Goal: Information Seeking & Learning: Understand process/instructions

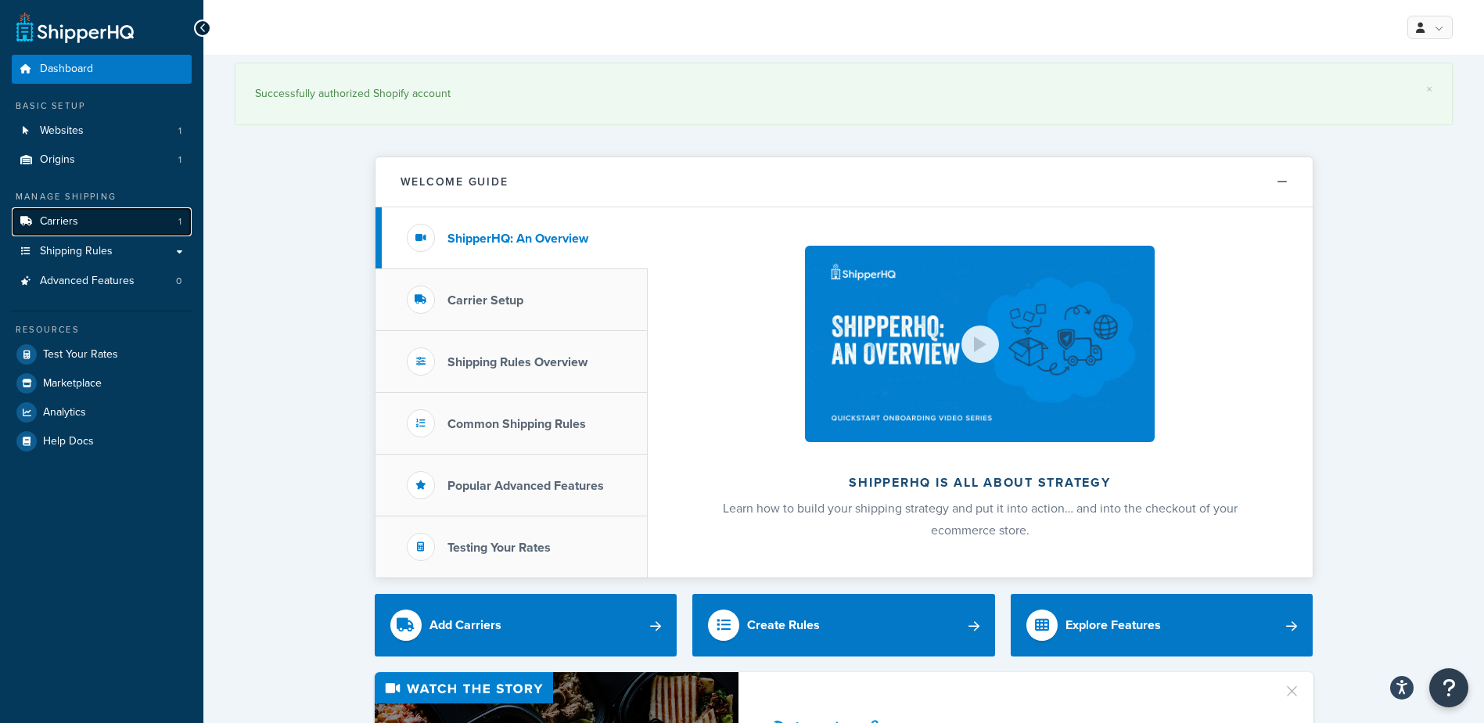
click at [46, 223] on span "Carriers" at bounding box center [59, 221] width 38 height 13
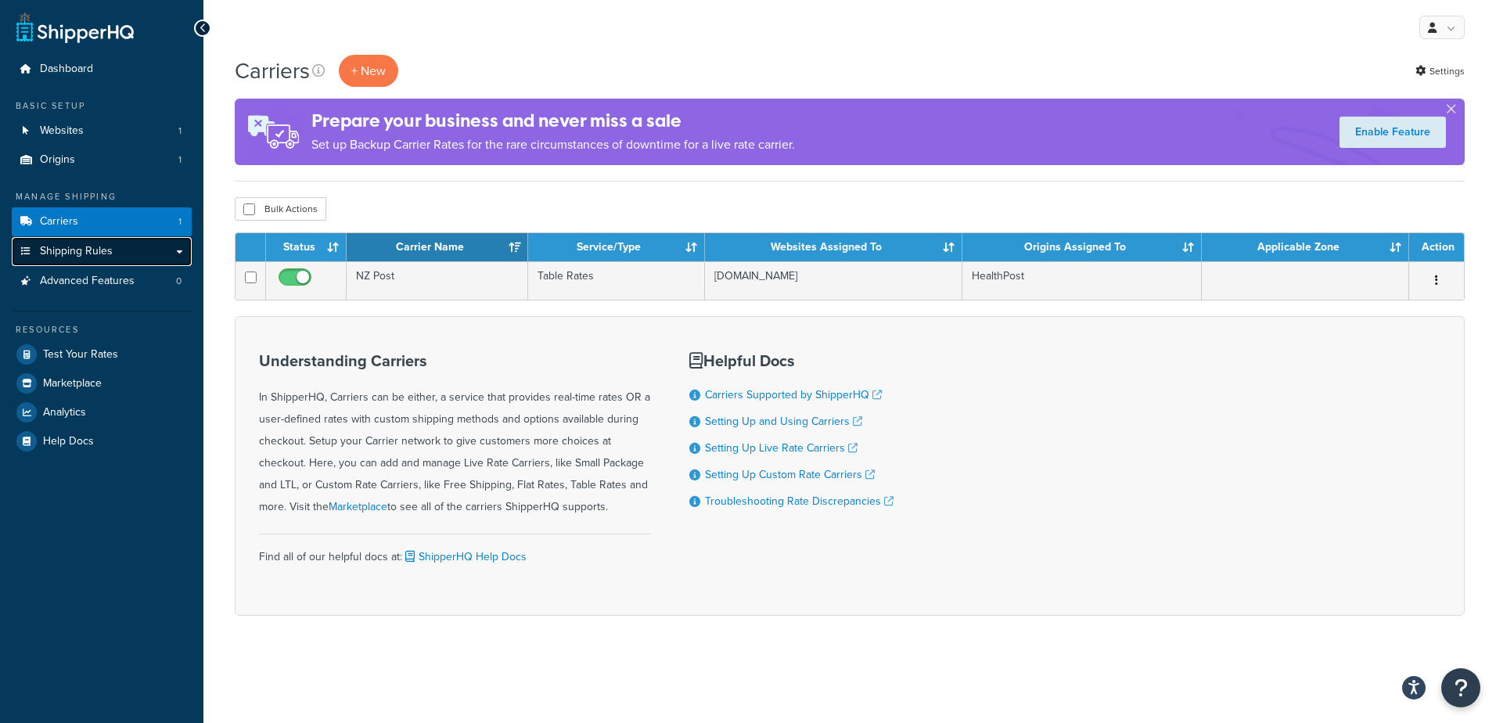
click at [74, 252] on span "Shipping Rules" at bounding box center [76, 251] width 73 height 13
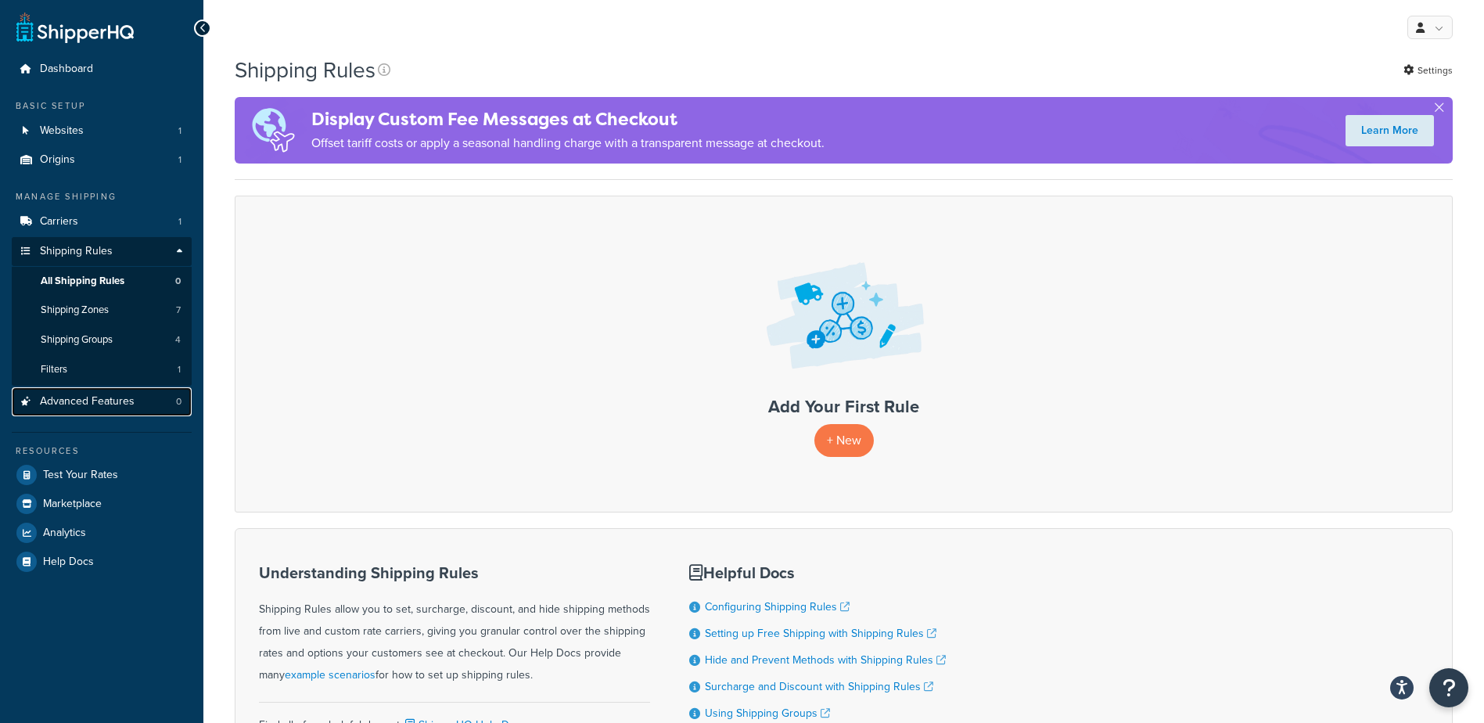
click at [128, 408] on span "Advanced Features" at bounding box center [87, 401] width 95 height 13
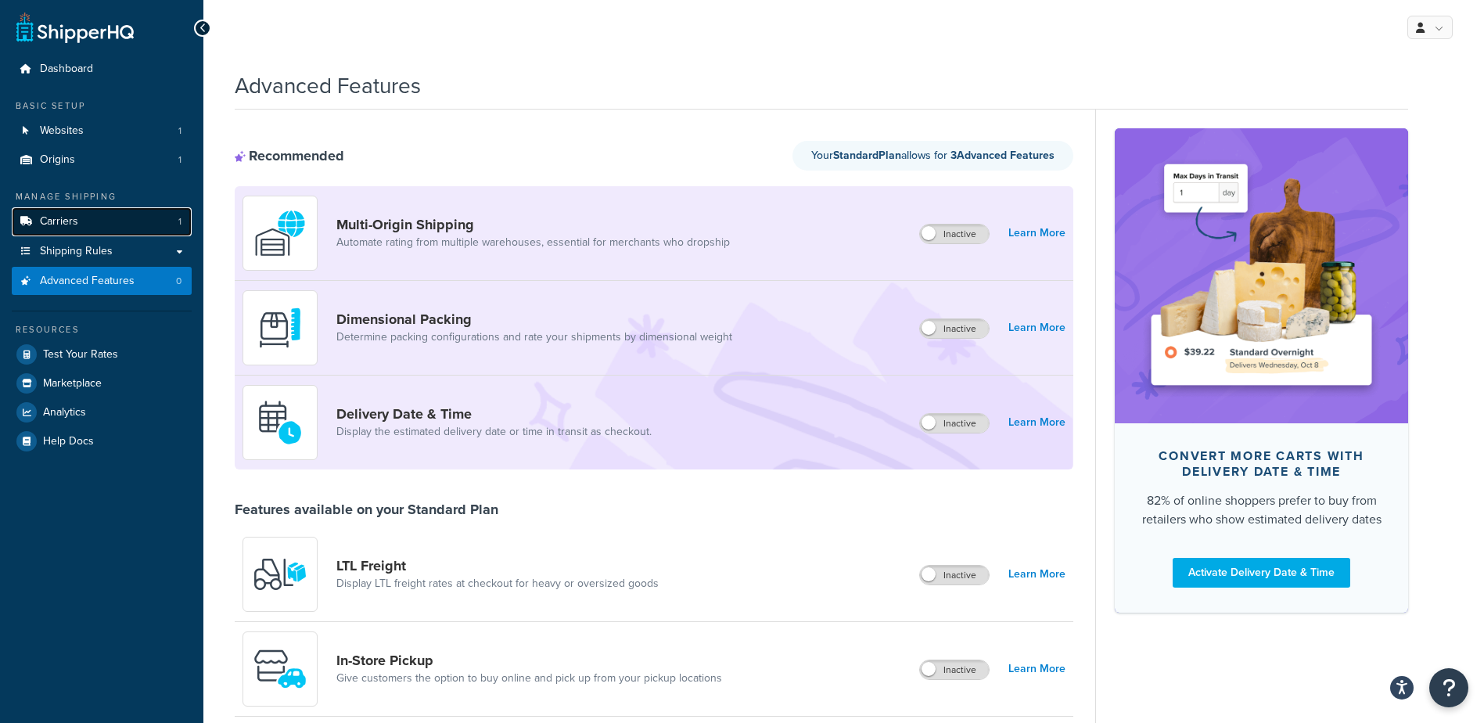
click at [93, 226] on link "Carriers 1" at bounding box center [102, 221] width 180 height 29
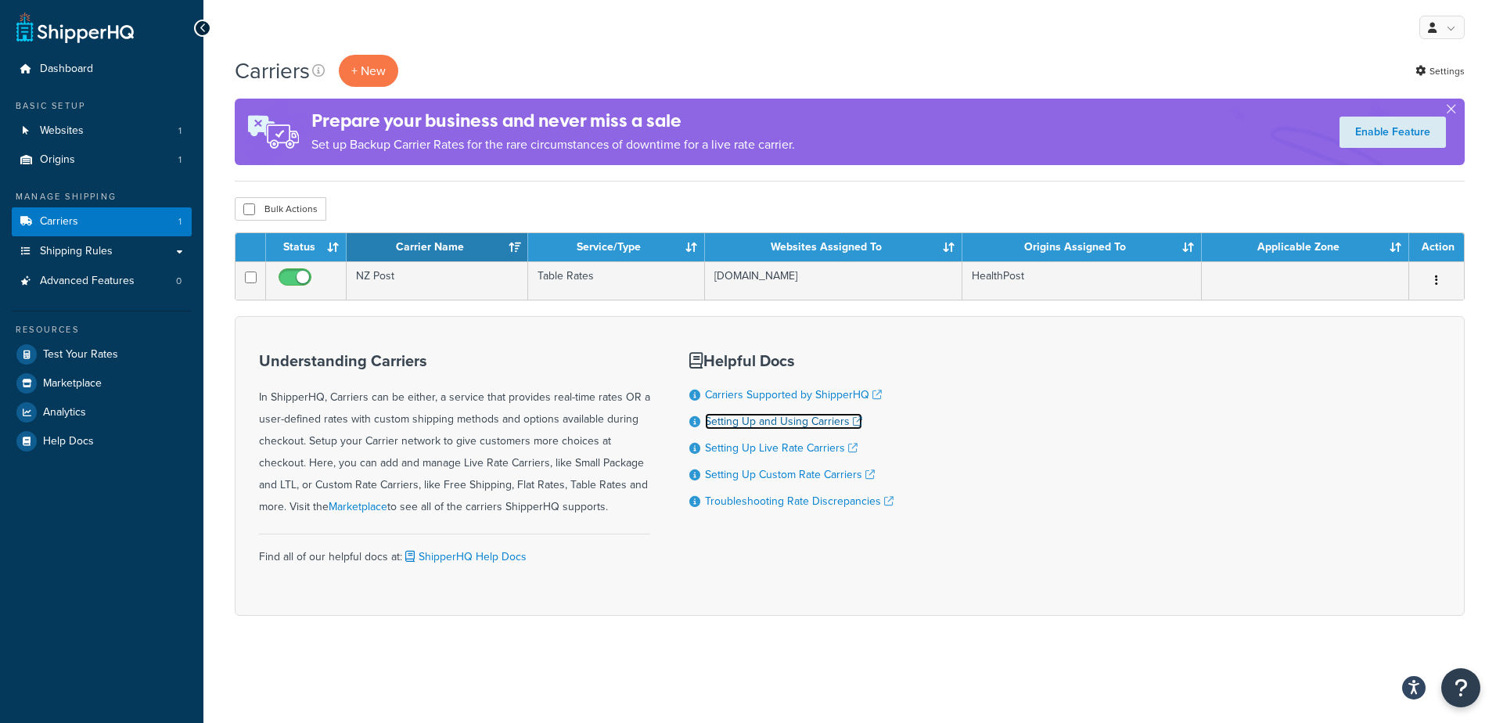
click at [822, 425] on link "Setting Up and Using Carriers" at bounding box center [783, 421] width 157 height 16
